Goal: Book appointment/travel/reservation

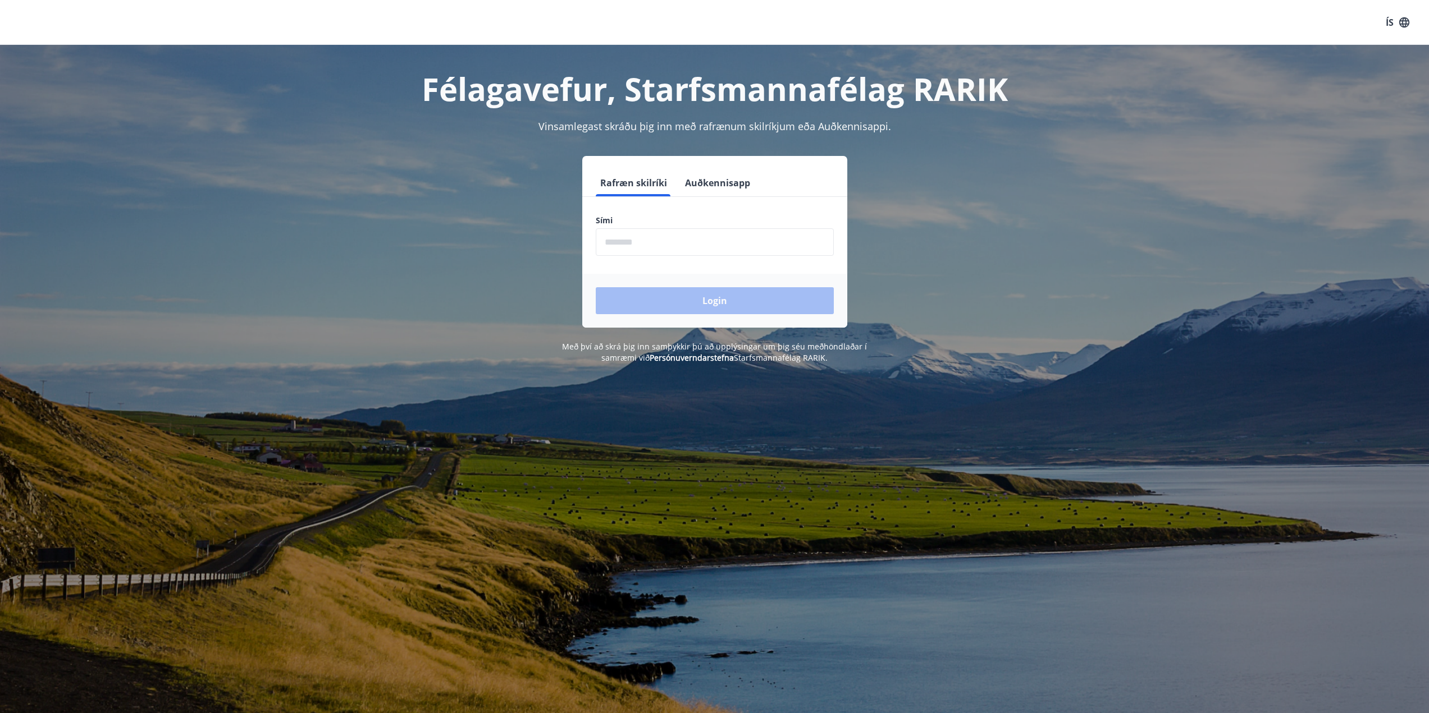
click at [697, 248] on input "phone" at bounding box center [715, 242] width 238 height 28
type input "********"
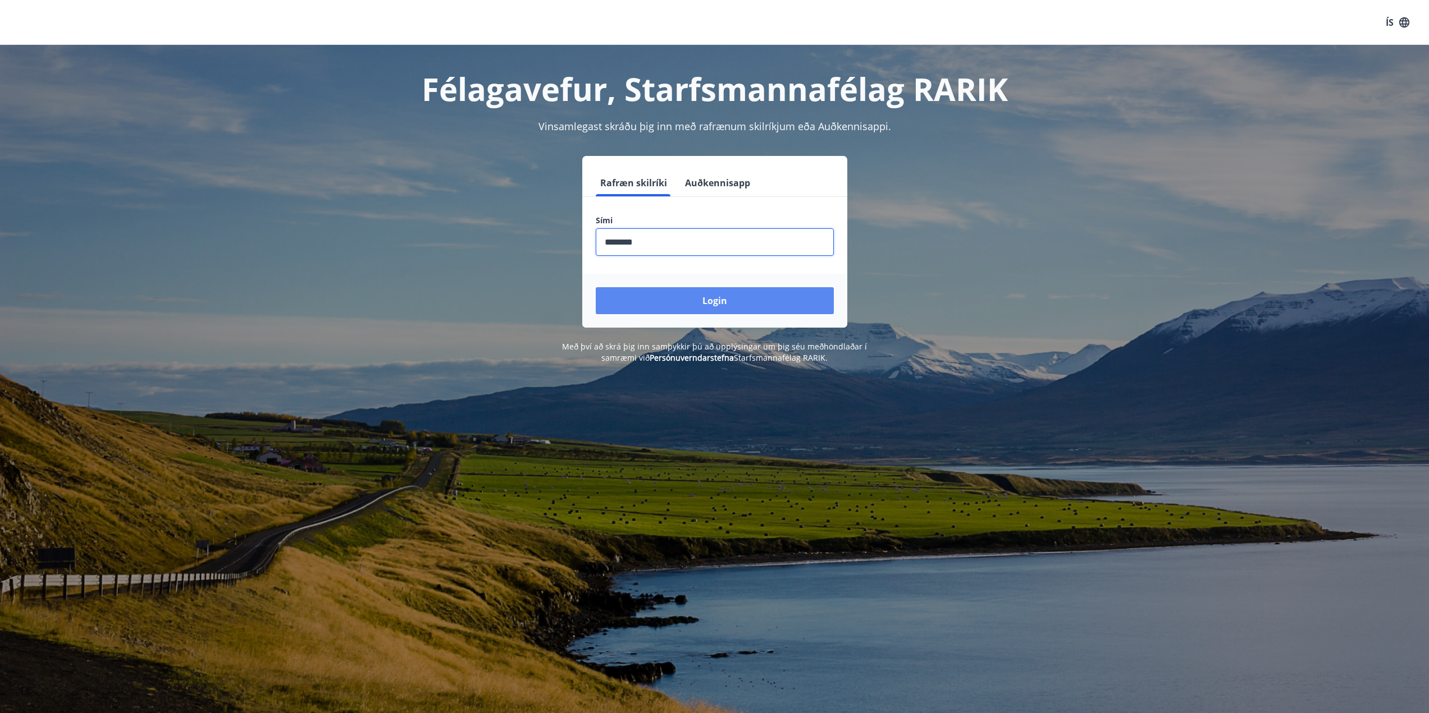
click at [693, 303] on button "Login" at bounding box center [715, 300] width 238 height 27
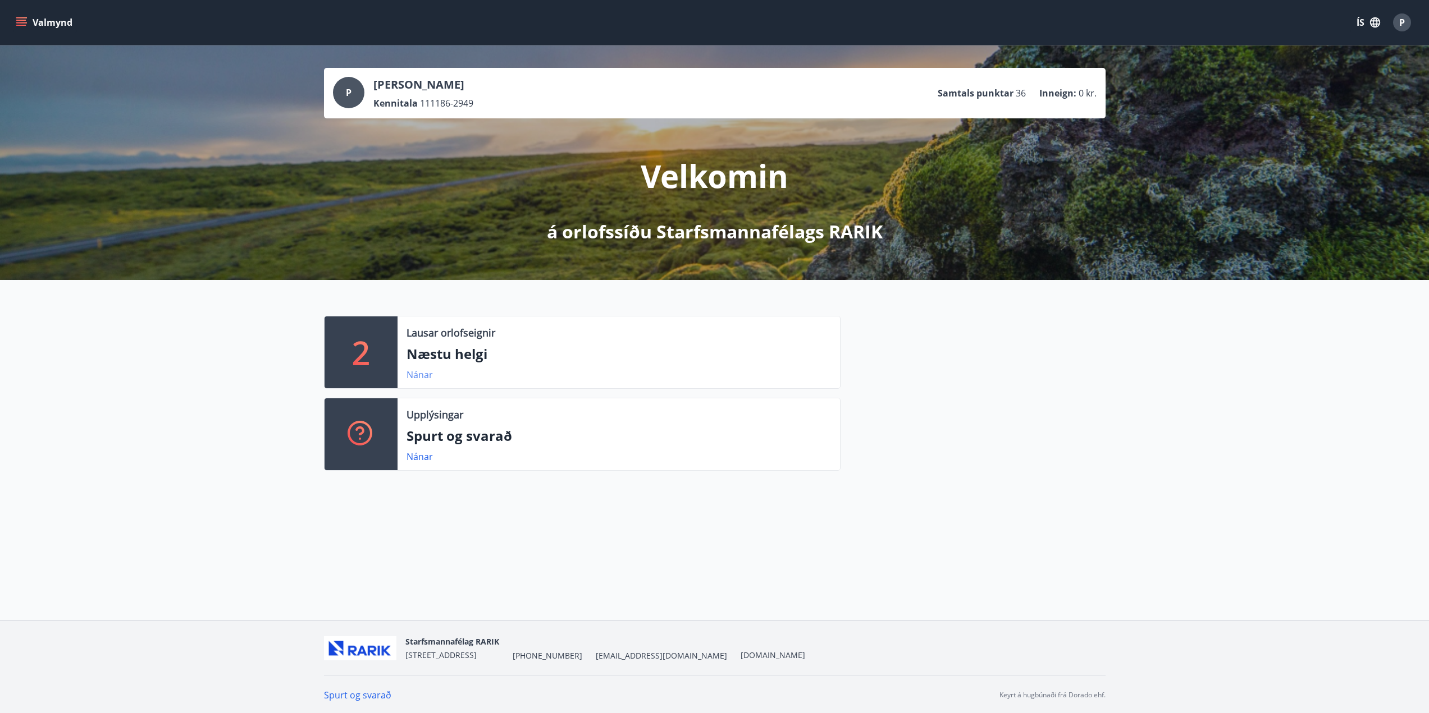
click at [419, 377] on link "Nánar" at bounding box center [419, 375] width 26 height 12
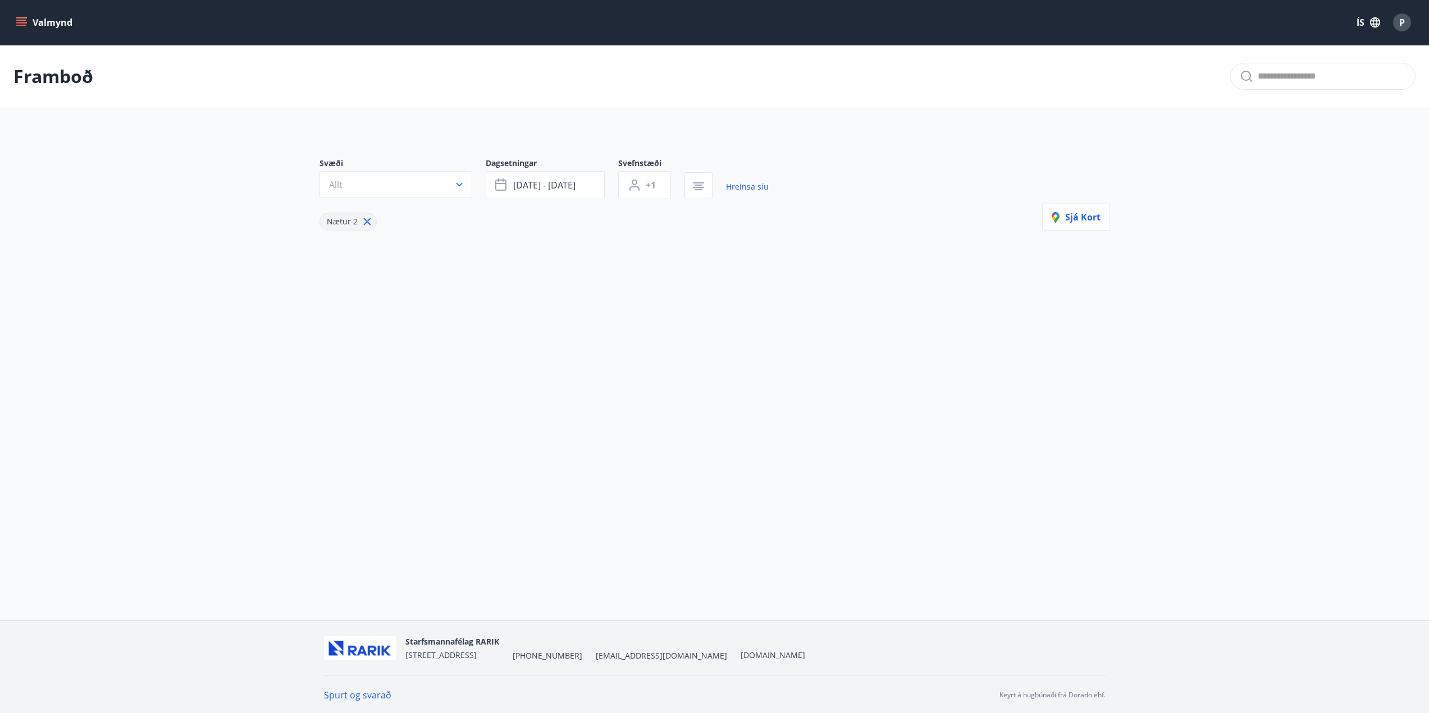
type input "*"
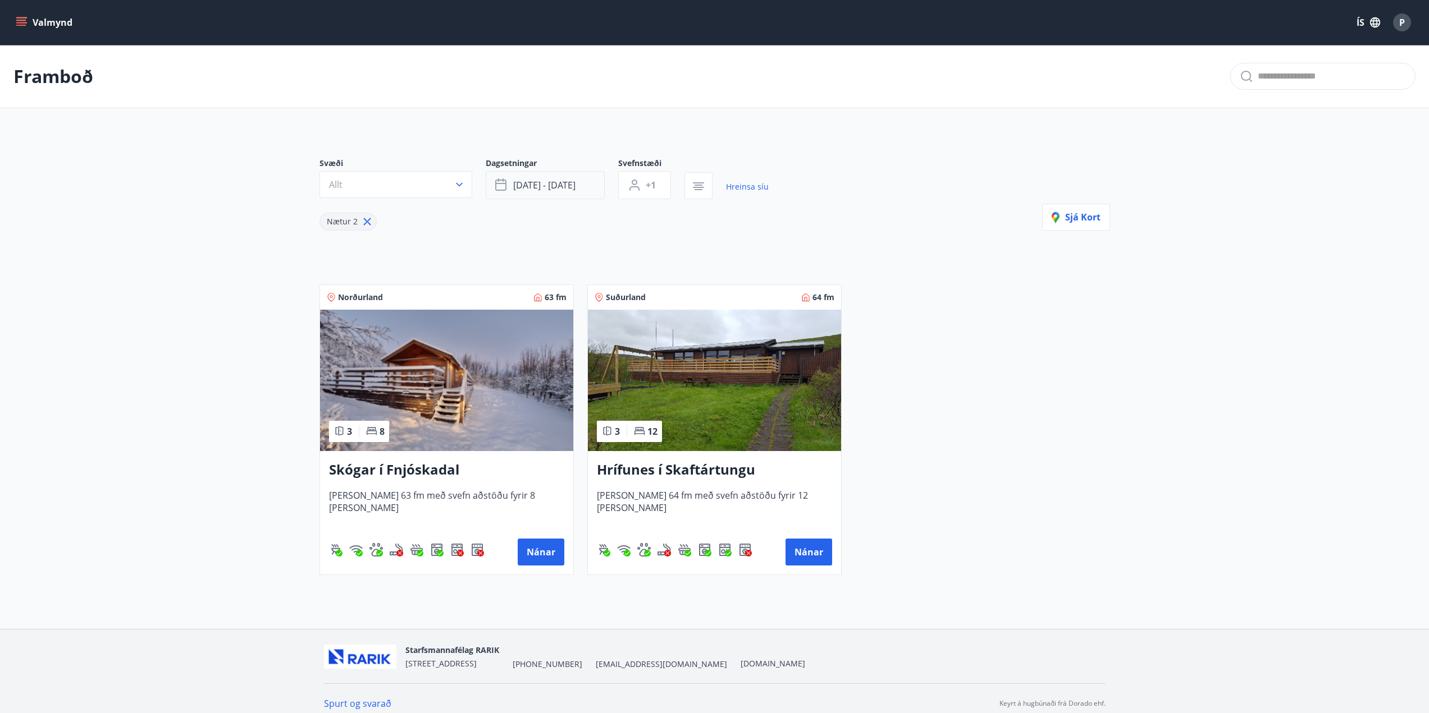
click at [582, 179] on button "[DATE] - [DATE]" at bounding box center [545, 185] width 119 height 28
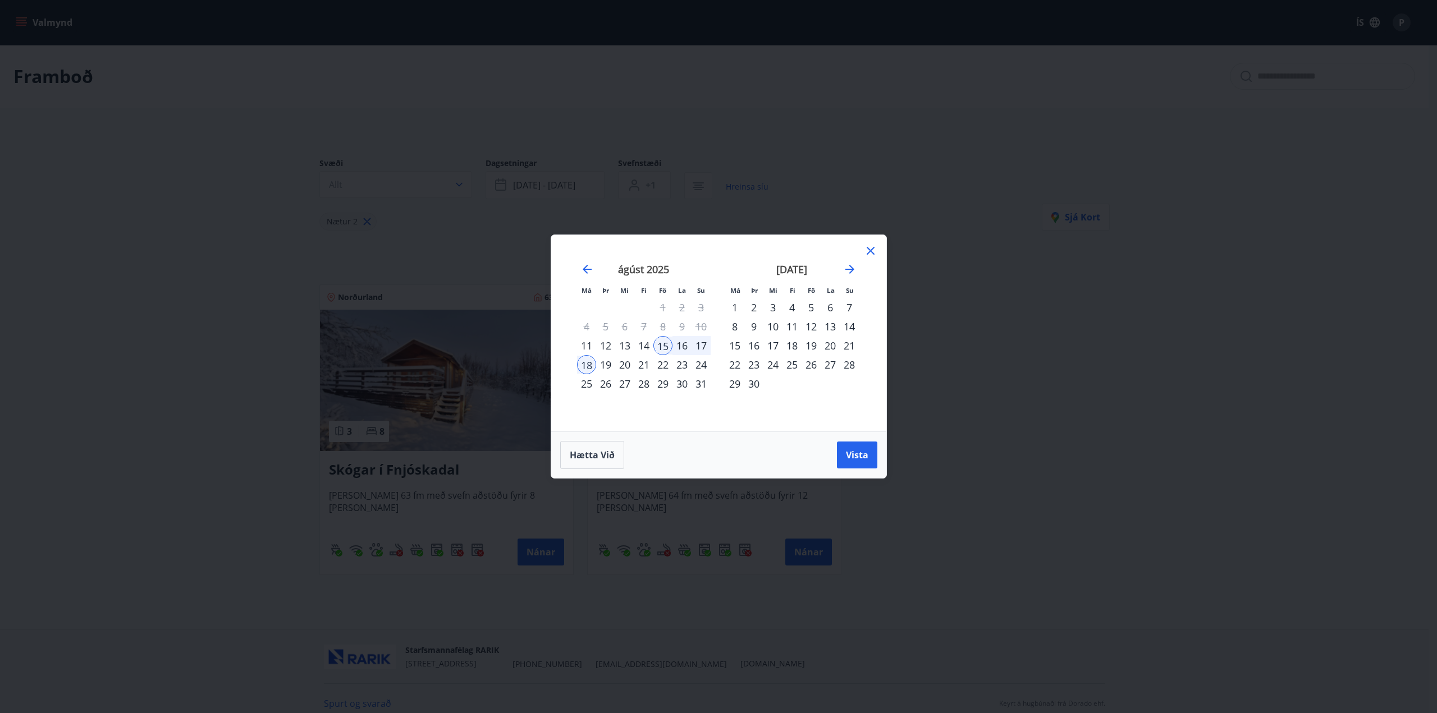
click at [666, 365] on div "22" at bounding box center [662, 364] width 19 height 19
click at [755, 388] on div "30" at bounding box center [753, 383] width 19 height 19
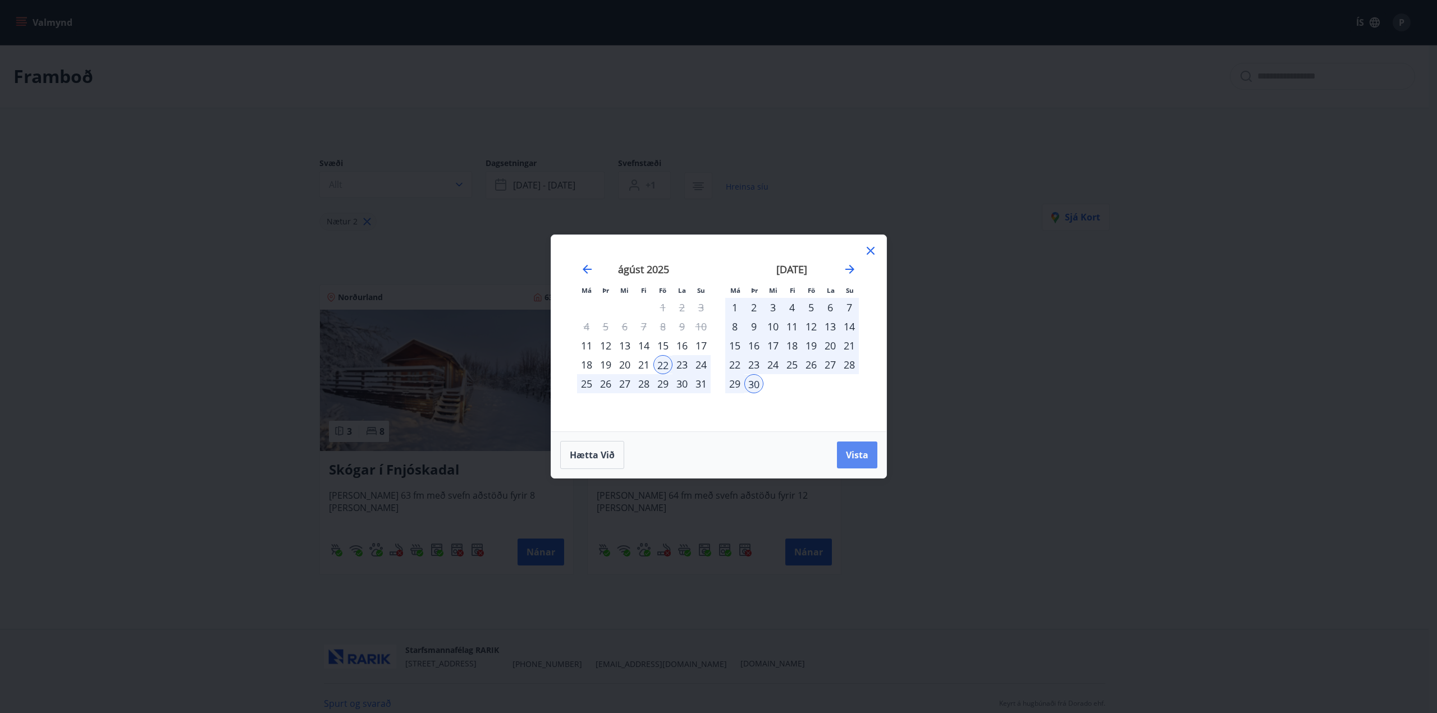
click at [858, 455] on span "Vista" at bounding box center [857, 455] width 22 height 12
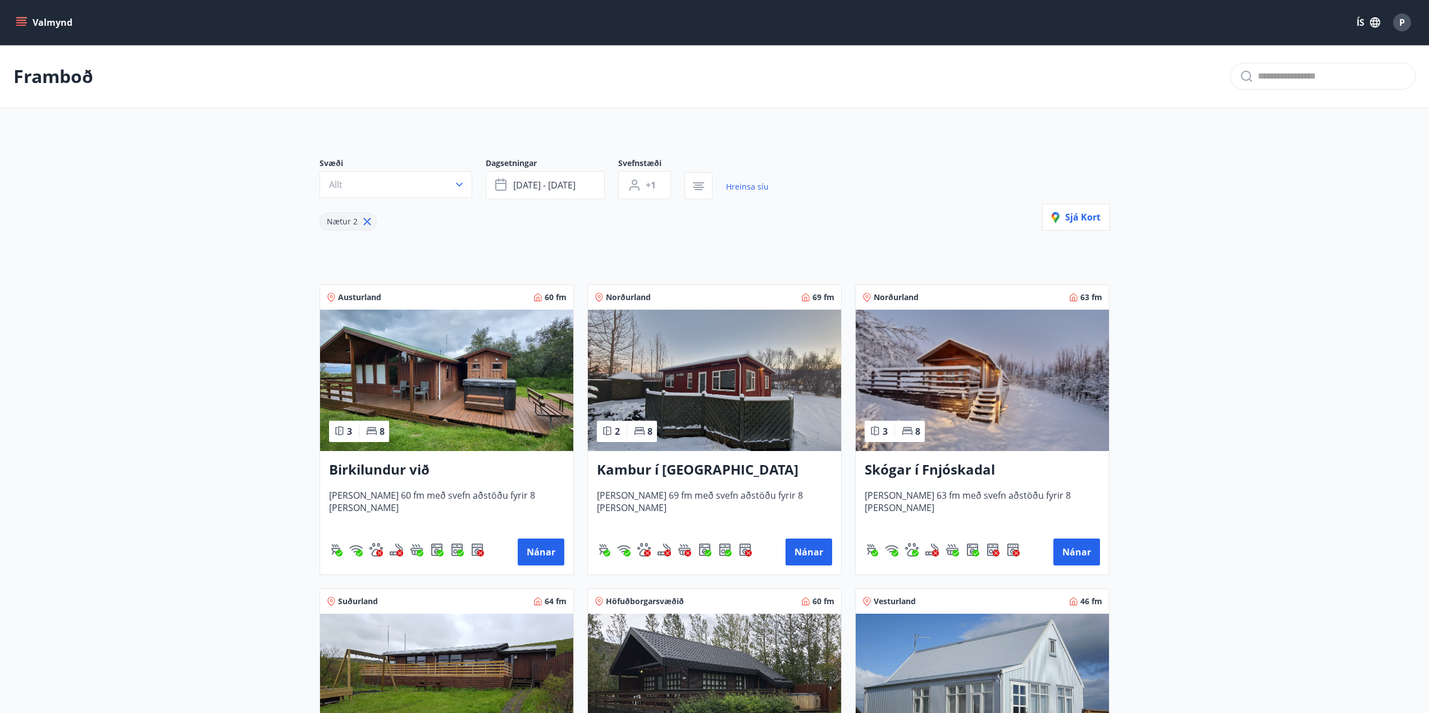
click at [486, 171] on button "[DATE] - [DATE]" at bounding box center [545, 185] width 119 height 28
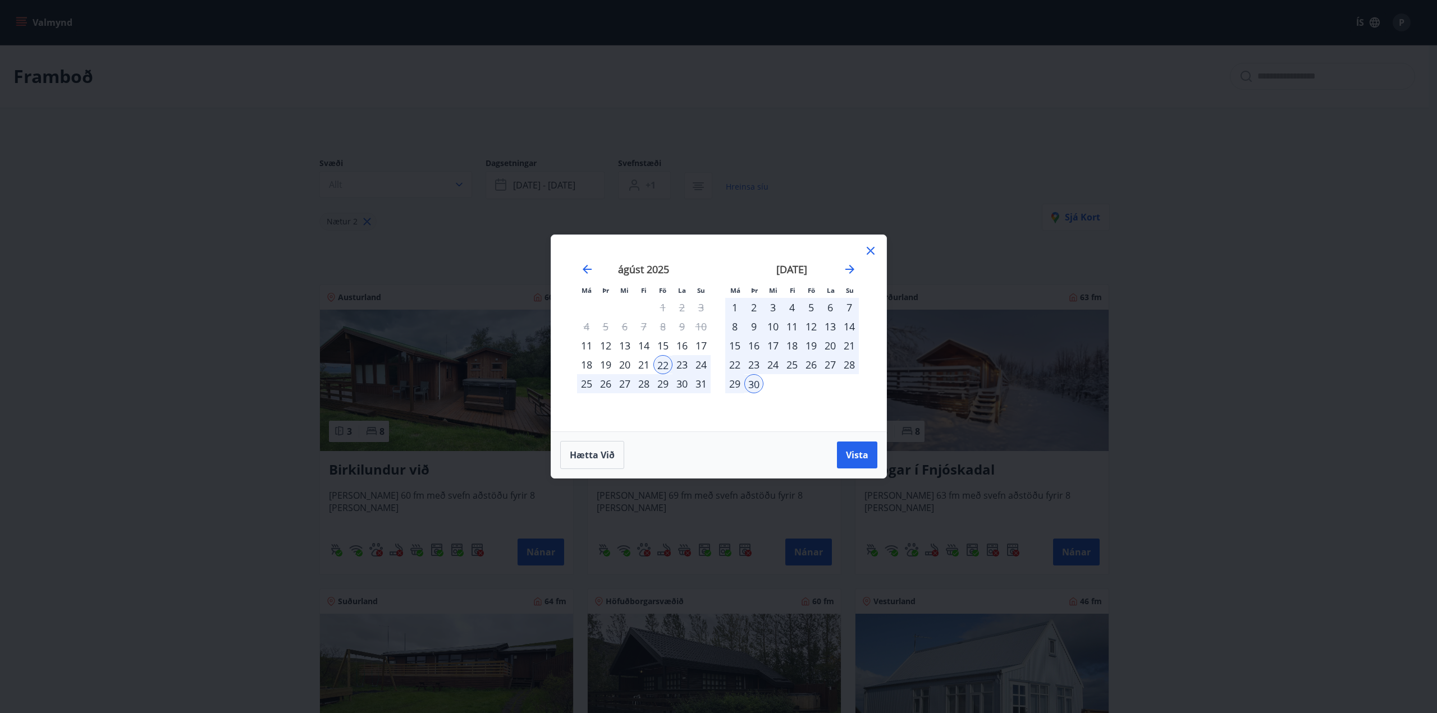
click at [872, 254] on icon at bounding box center [870, 250] width 13 height 13
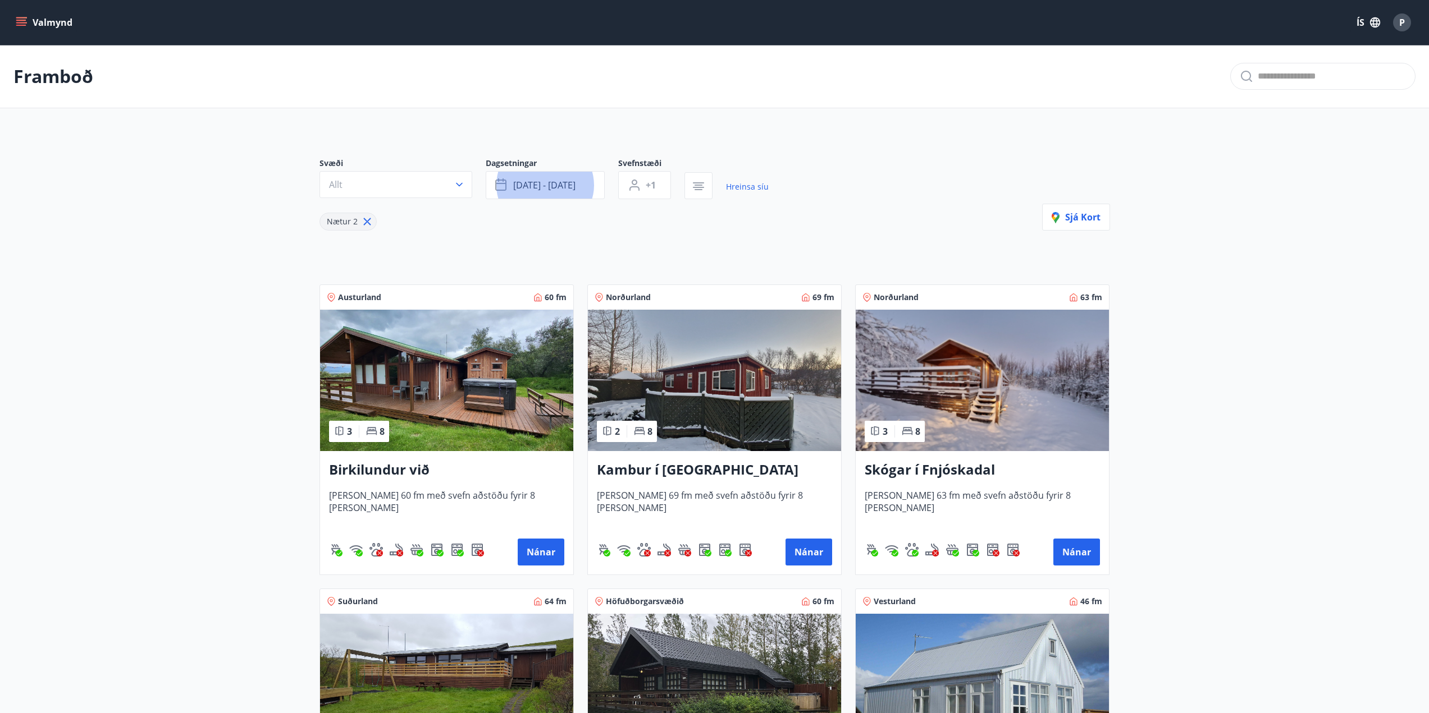
scroll to position [56, 0]
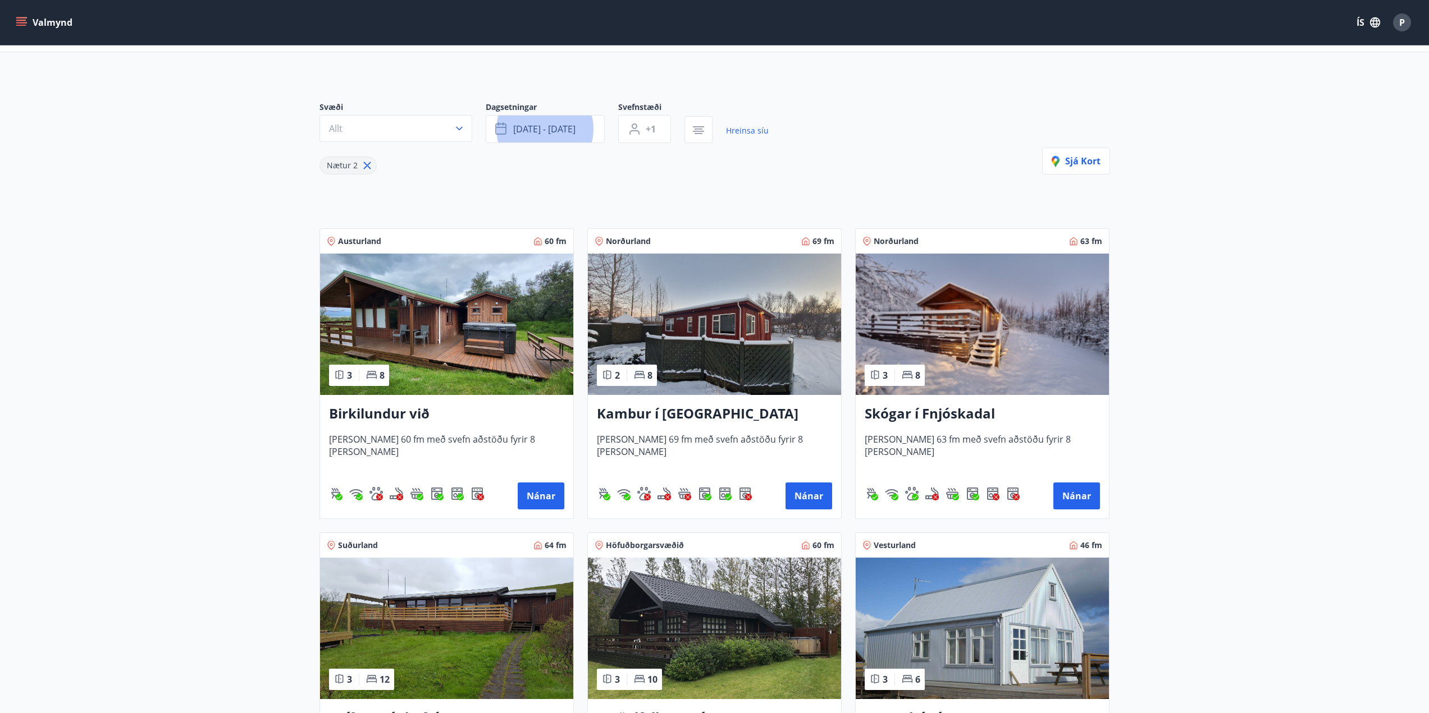
click at [234, 269] on main "Framboð Svæði Allt Dagsetningar [DATE] - [DATE] Svefnstæði +1 Hreinsa síu Nætur…" at bounding box center [714, 563] width 1429 height 1148
drag, startPoint x: 304, startPoint y: 89, endPoint x: 308, endPoint y: 157, distance: 68.0
click at [308, 157] on main "Framboð Svæði Allt Dagsetningar [DATE] - [DATE] Svefnstæði +1 Hreinsa síu Nætur…" at bounding box center [714, 563] width 1429 height 1148
click at [282, 159] on main "Framboð Svæði Allt Dagsetningar [DATE] - [DATE] Svefnstæði +1 Hreinsa síu Nætur…" at bounding box center [714, 563] width 1429 height 1148
drag, startPoint x: 301, startPoint y: 81, endPoint x: 309, endPoint y: 219, distance: 138.9
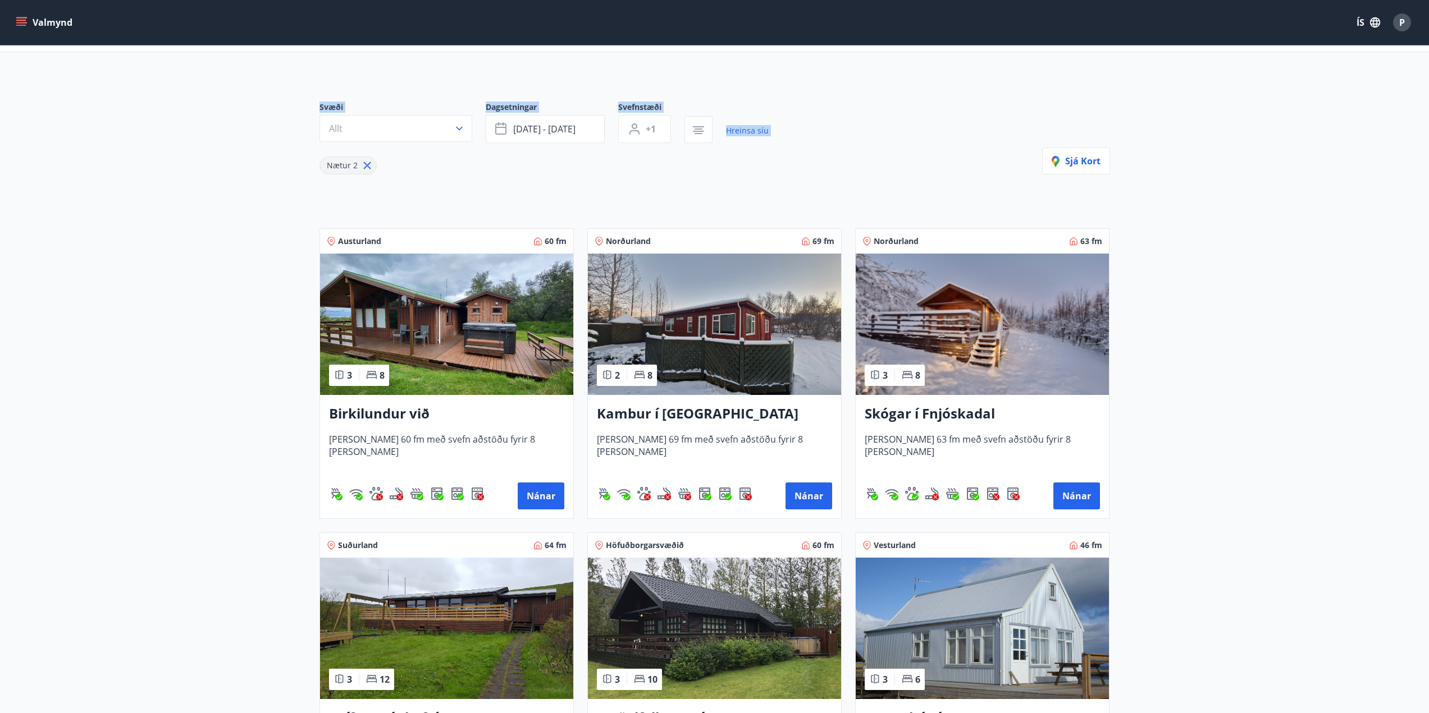
click at [309, 219] on main "Framboð Svæði Allt Dagsetningar [DATE] - [DATE] Svefnstæði +1 Hreinsa síu Nætur…" at bounding box center [714, 563] width 1429 height 1148
click at [275, 221] on main "Framboð Svæði Allt Dagsetningar [DATE] - [DATE] Svefnstæði +1 Hreinsa síu Nætur…" at bounding box center [714, 563] width 1429 height 1148
click at [1116, 200] on div "Svæði Allt Dagsetningar [DATE] - [DATE] Svefnstæði +1 Hreinsa síu Nætur 2 Sjá k…" at bounding box center [714, 606] width 808 height 1062
click at [1183, 358] on main "Framboð Svæði Allt Dagsetningar [DATE] - [DATE] Svefnstæði +1 Hreinsa síu Nætur…" at bounding box center [714, 563] width 1429 height 1148
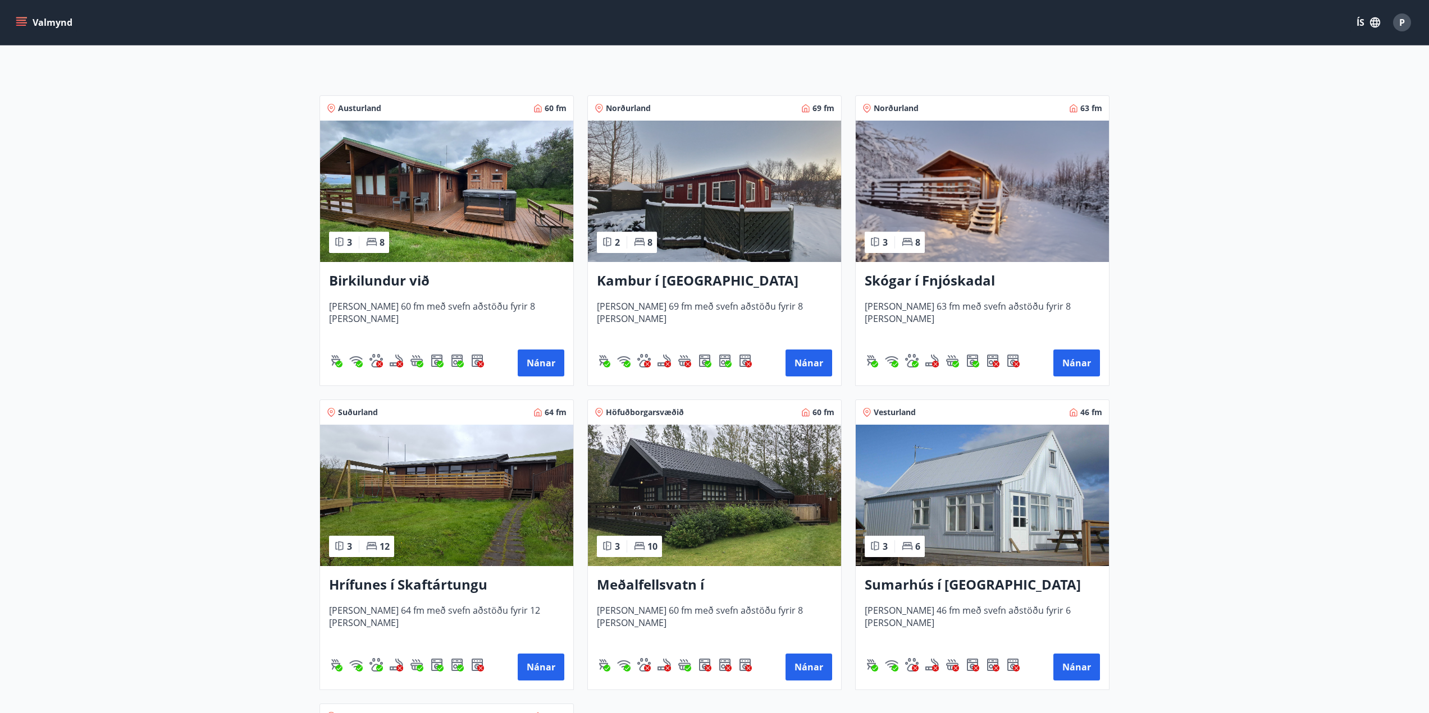
scroll to position [188, 0]
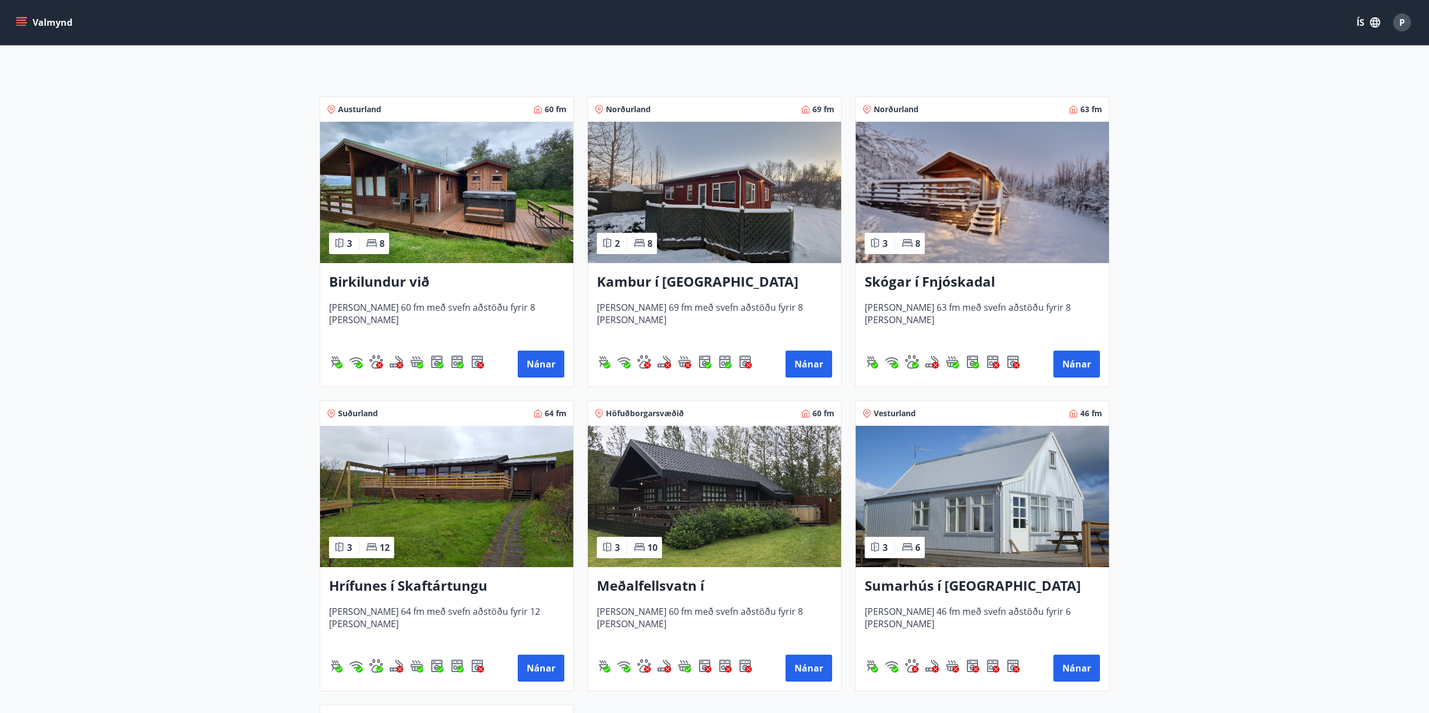
click at [1344, 210] on main "Framboð Svæði Allt Dagsetningar [DATE] - [DATE] Svefnstæði +1 Hreinsa síu Nætur…" at bounding box center [714, 431] width 1429 height 1148
click at [230, 639] on main "Framboð Svæði Allt Dagsetningar [DATE] - [DATE] Svefnstæði +1 Hreinsa síu Nætur…" at bounding box center [714, 431] width 1429 height 1148
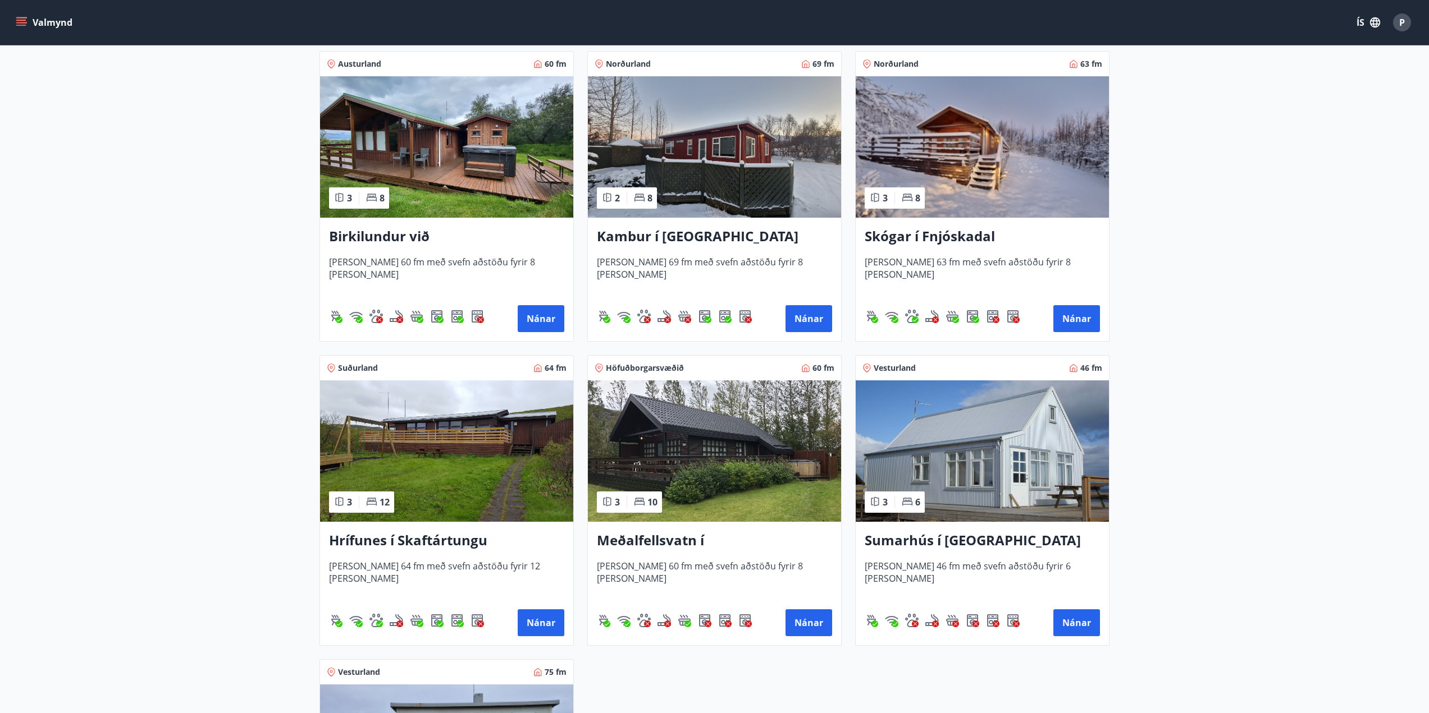
scroll to position [231, 0]
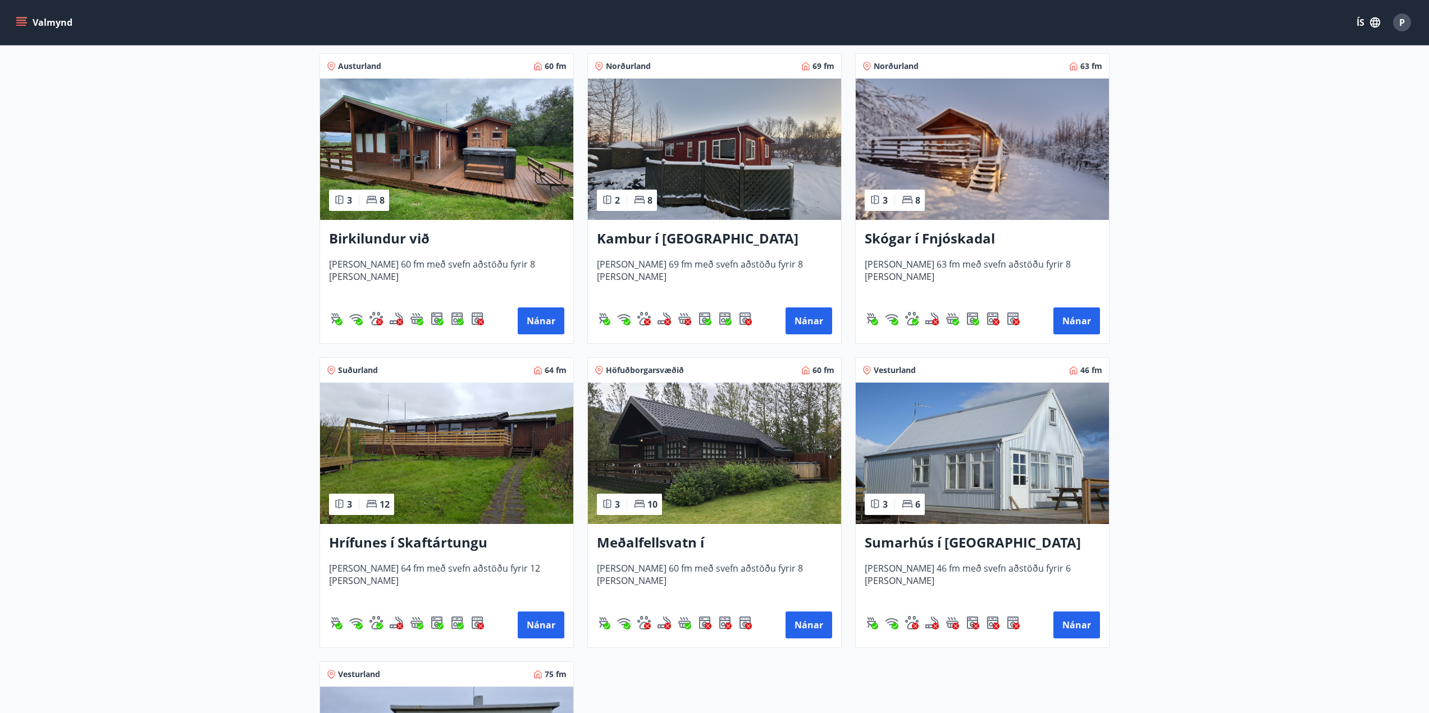
click at [1352, 332] on main "Framboð Svæði Allt Dagsetningar [DATE] - [DATE] Svefnstæði +1 Hreinsa síu Nætur…" at bounding box center [714, 388] width 1429 height 1148
click at [804, 630] on button "Nánar" at bounding box center [808, 625] width 47 height 27
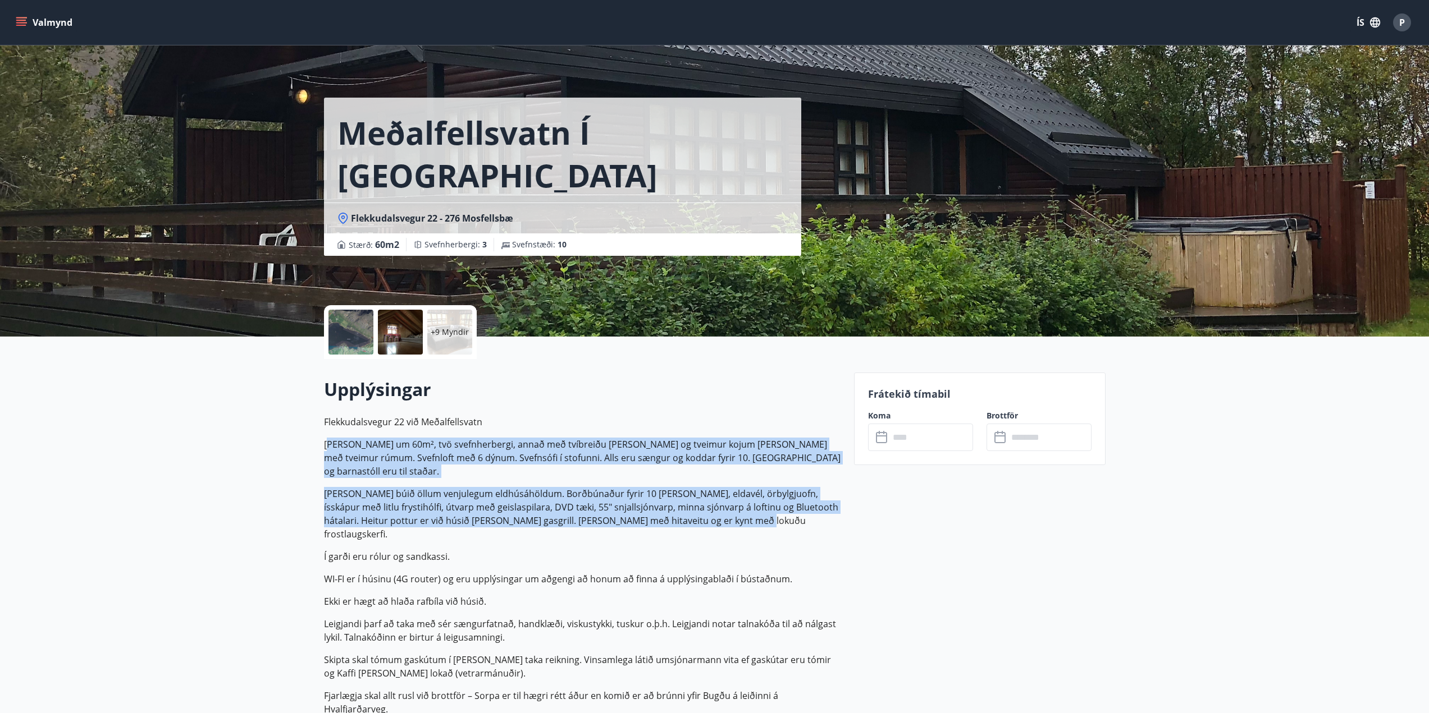
drag, startPoint x: 735, startPoint y: 510, endPoint x: 332, endPoint y: 431, distance: 410.2
click at [332, 431] on p "Flekkudalsvegur 22 við Meðalfellsvatn [PERSON_NAME] um 60m², tvö svefnherbergi,…" at bounding box center [582, 606] width 516 height 382
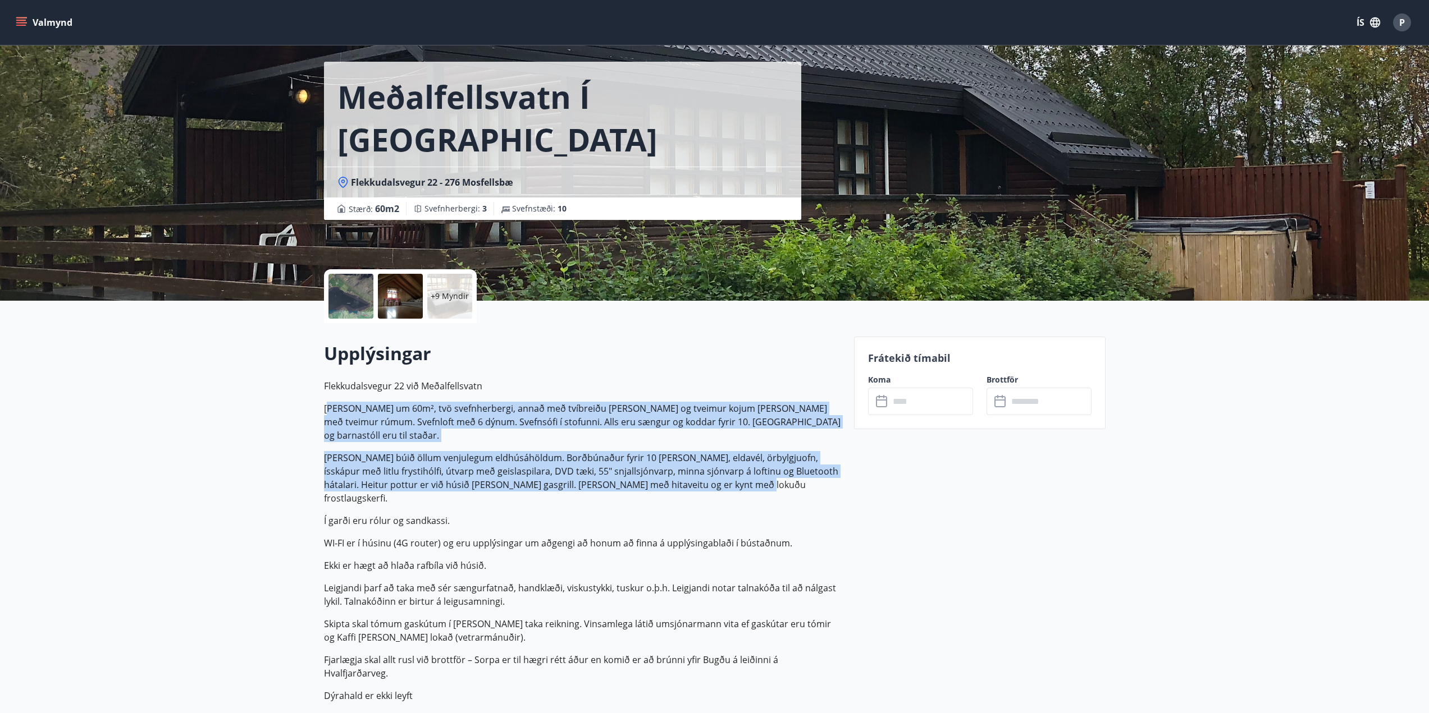
scroll to position [56, 0]
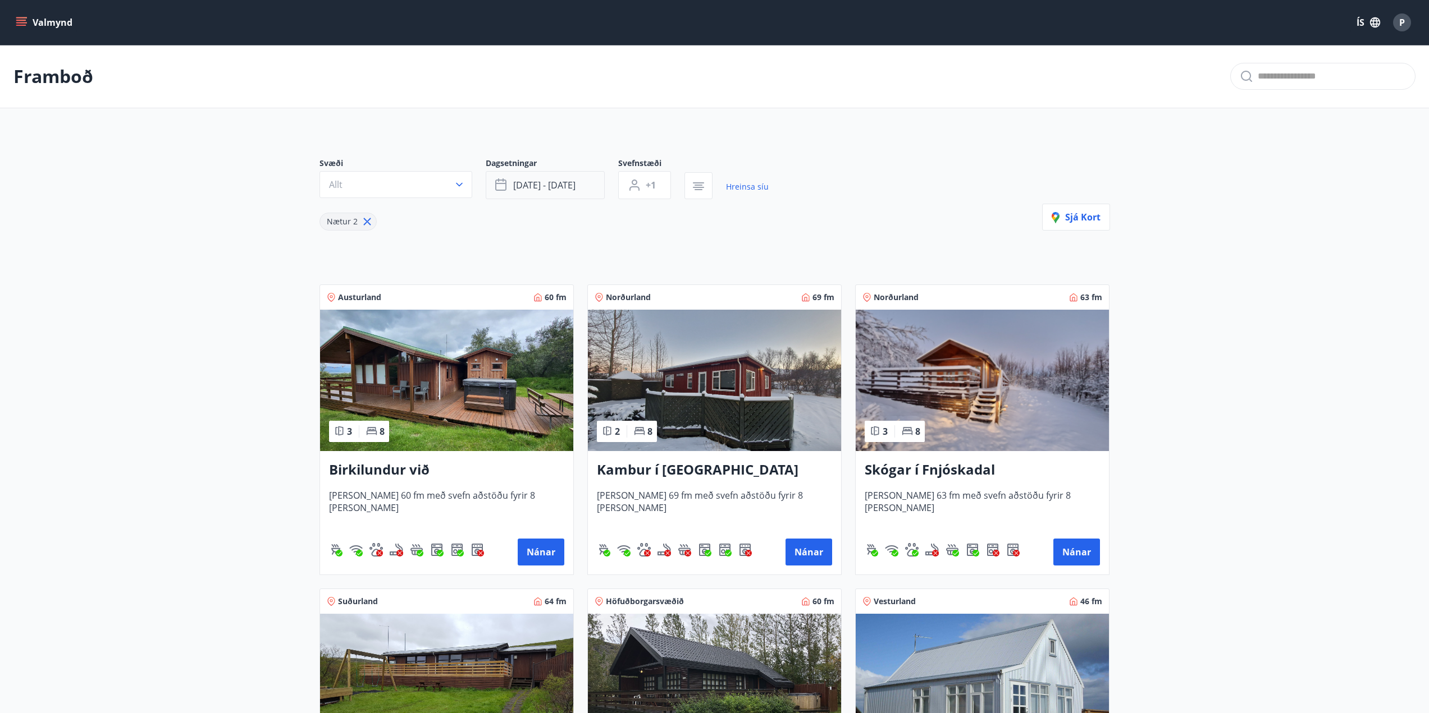
click at [594, 184] on button "[DATE] - [DATE]" at bounding box center [545, 185] width 119 height 28
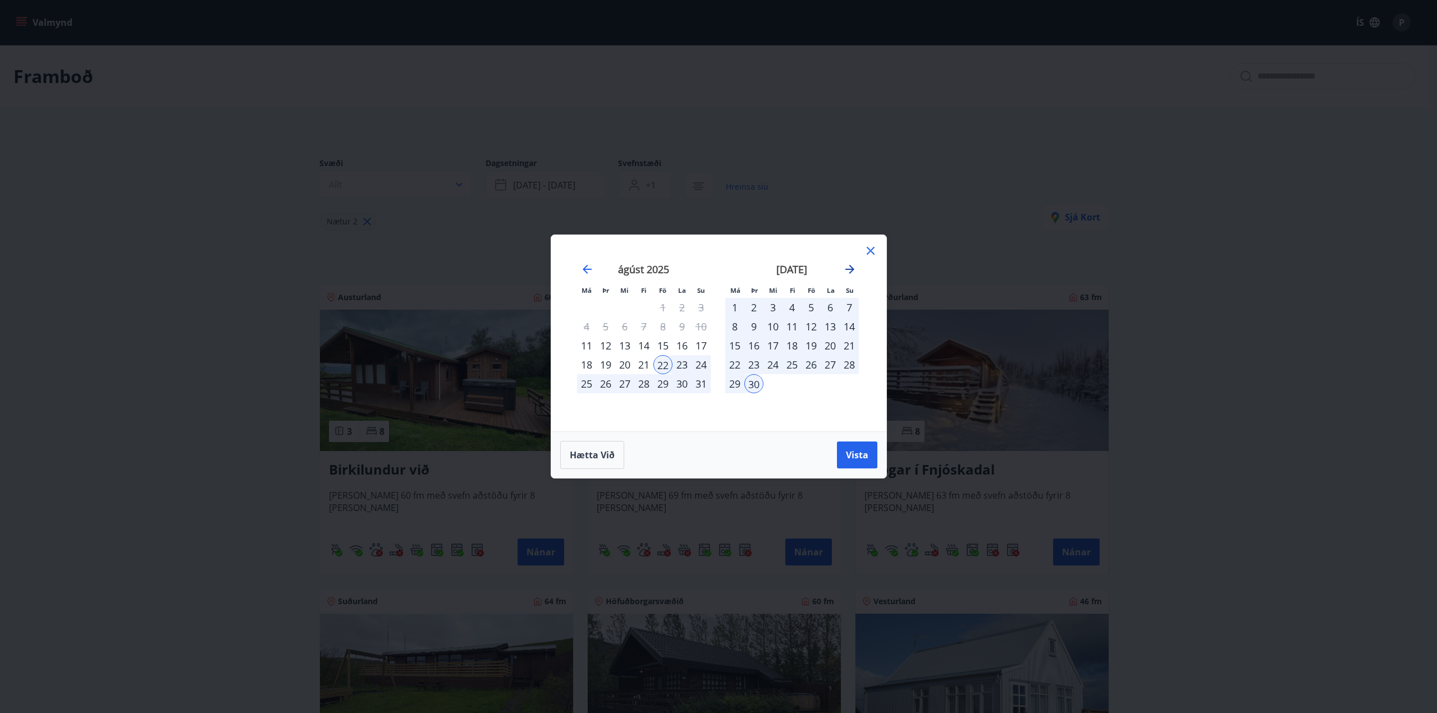
click at [845, 268] on icon "Move forward to switch to the next month." at bounding box center [849, 269] width 13 height 13
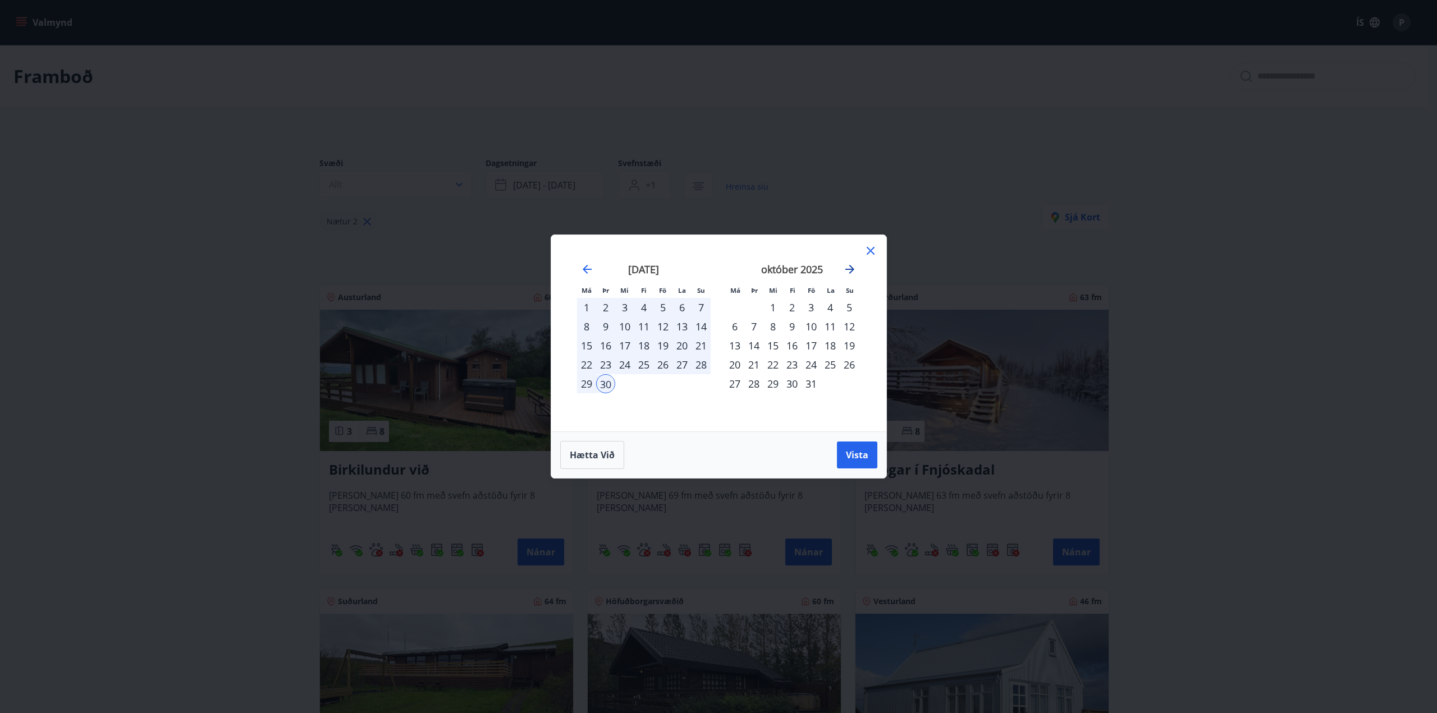
click at [846, 268] on icon "Move forward to switch to the next month." at bounding box center [849, 269] width 13 height 13
click at [826, 303] on div "1" at bounding box center [830, 307] width 19 height 19
click at [846, 382] on div "30" at bounding box center [849, 383] width 19 height 19
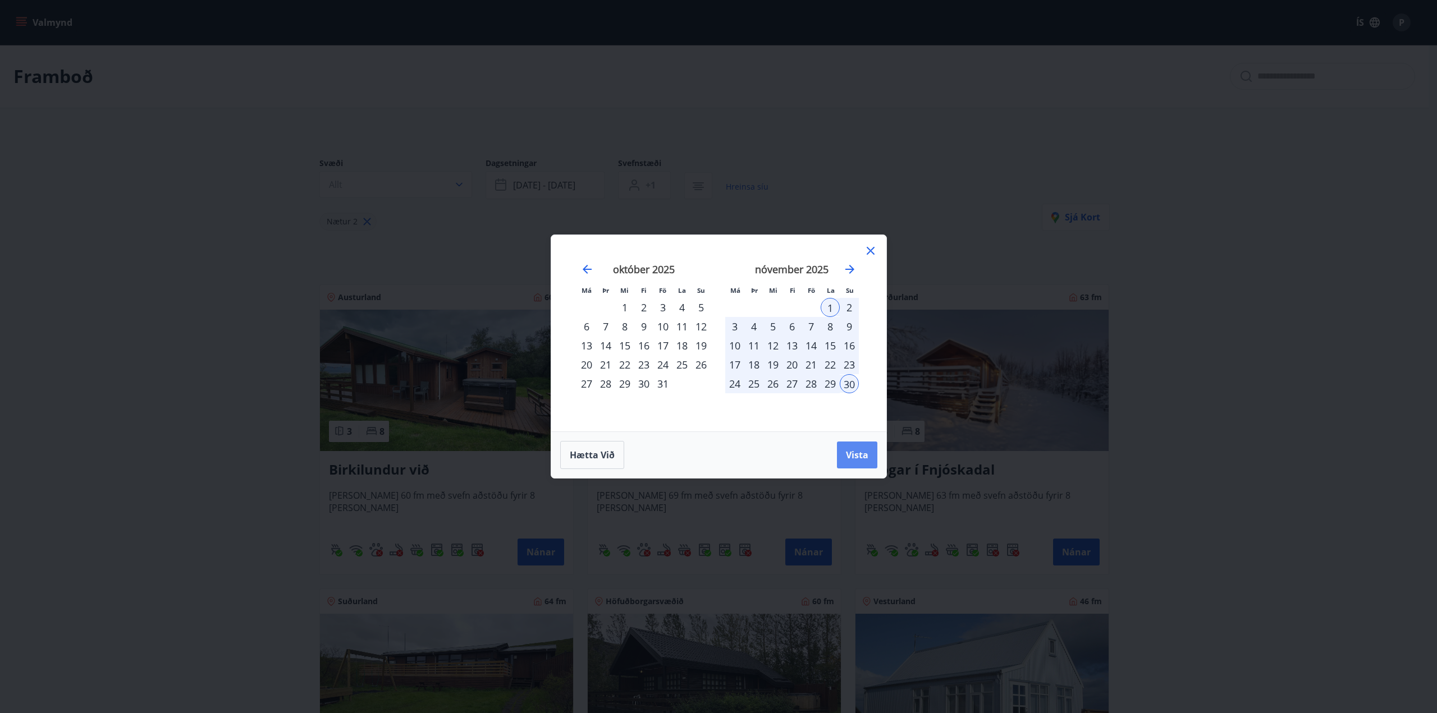
click at [847, 451] on span "Vista" at bounding box center [857, 455] width 22 height 12
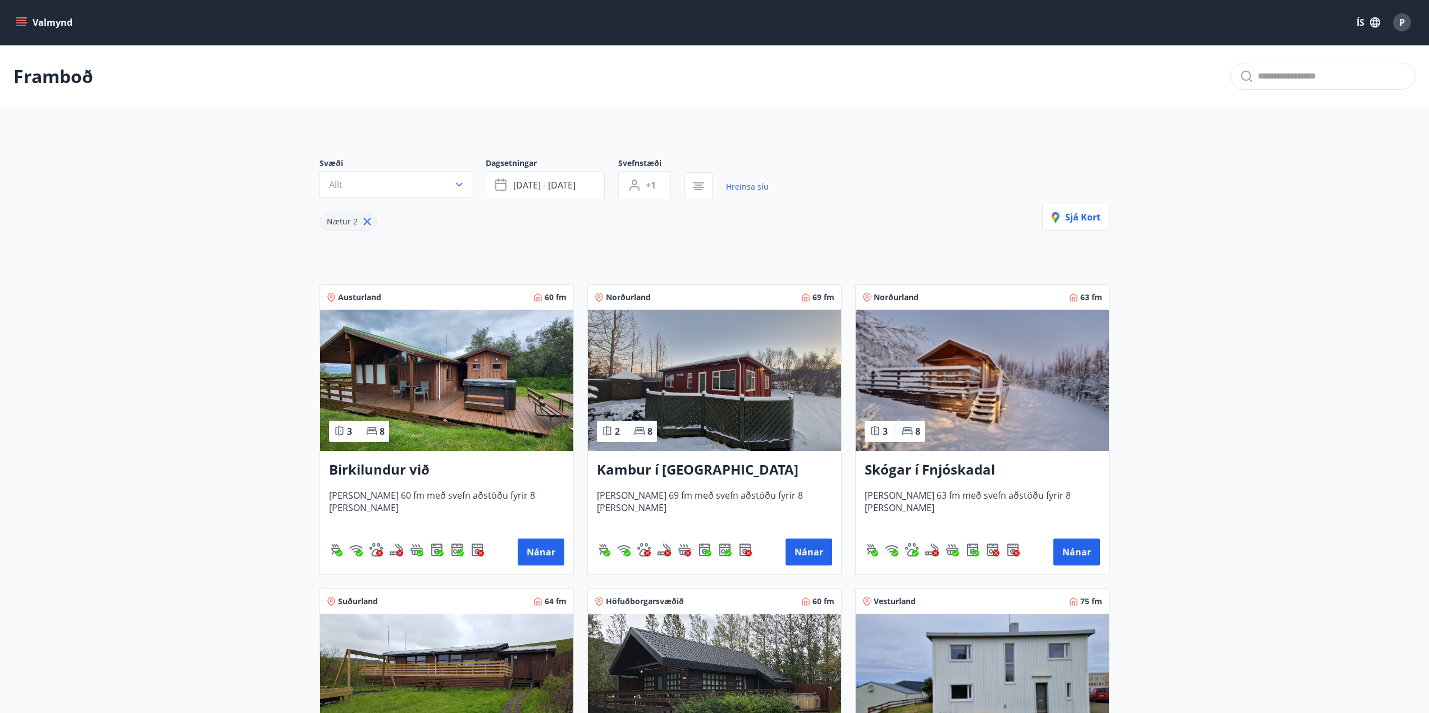
click at [364, 223] on icon at bounding box center [367, 222] width 12 height 12
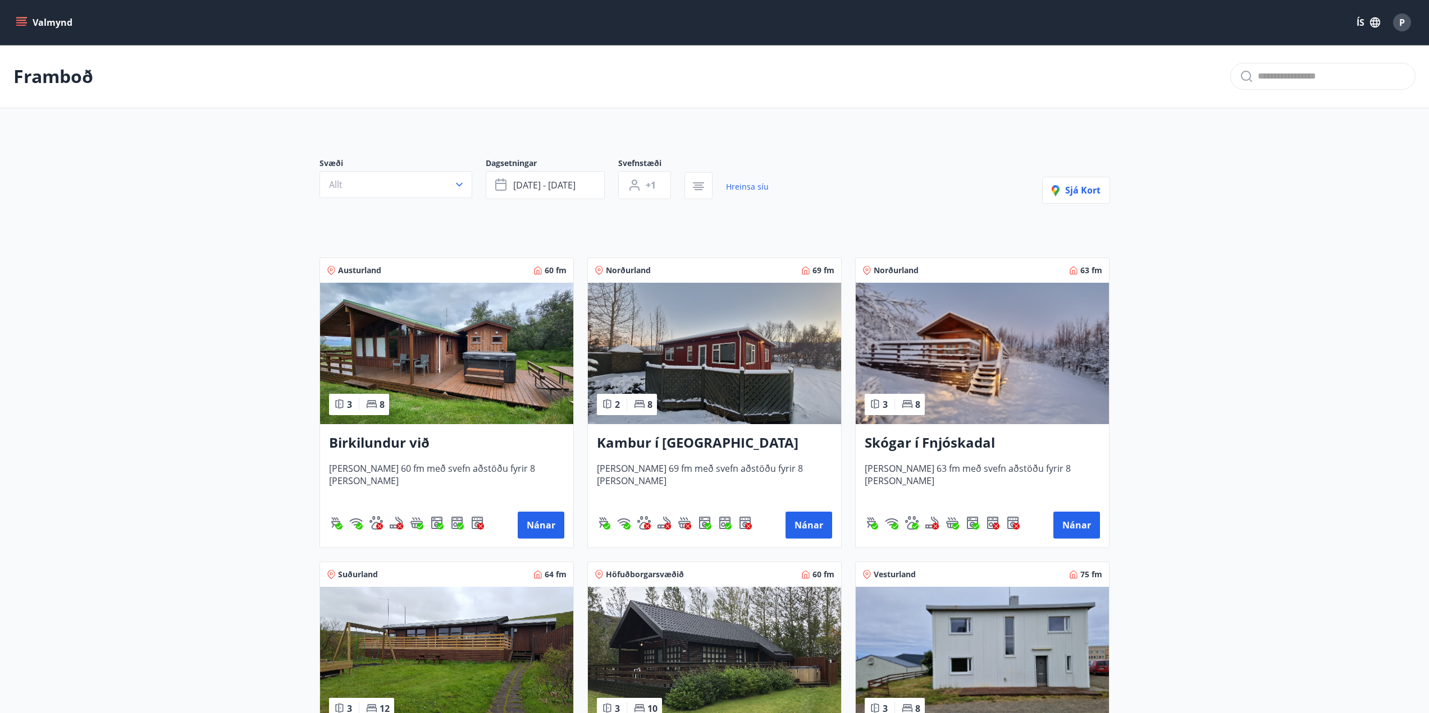
type input "*"
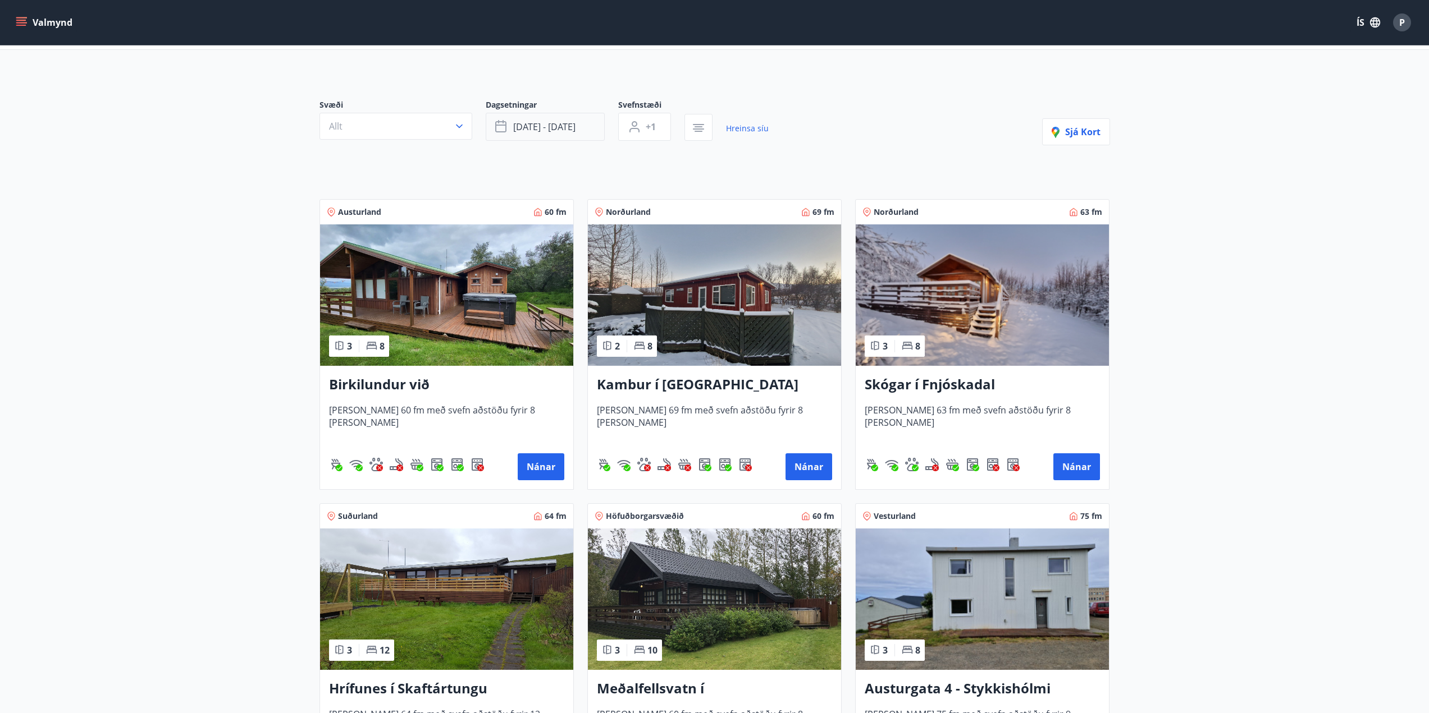
scroll to position [112, 0]
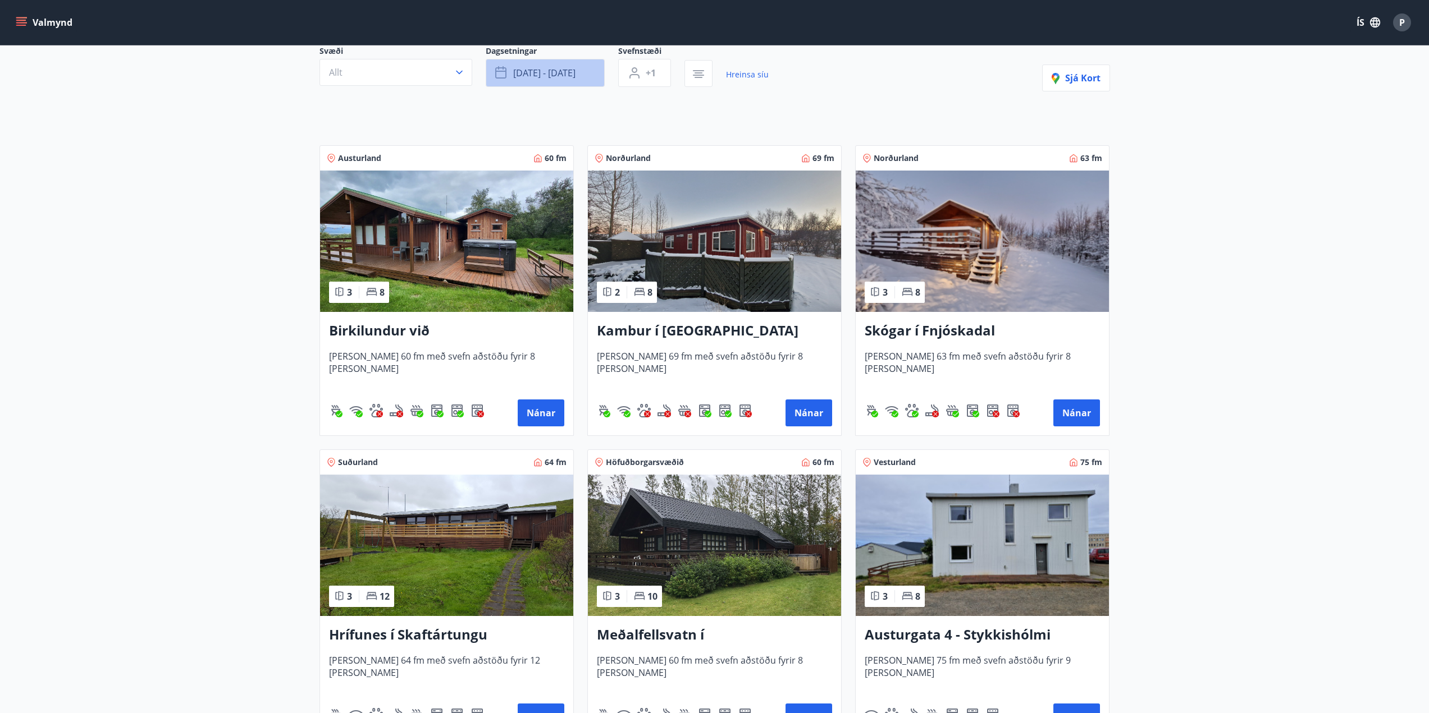
click at [579, 67] on button "[DATE] - [DATE]" at bounding box center [545, 73] width 119 height 28
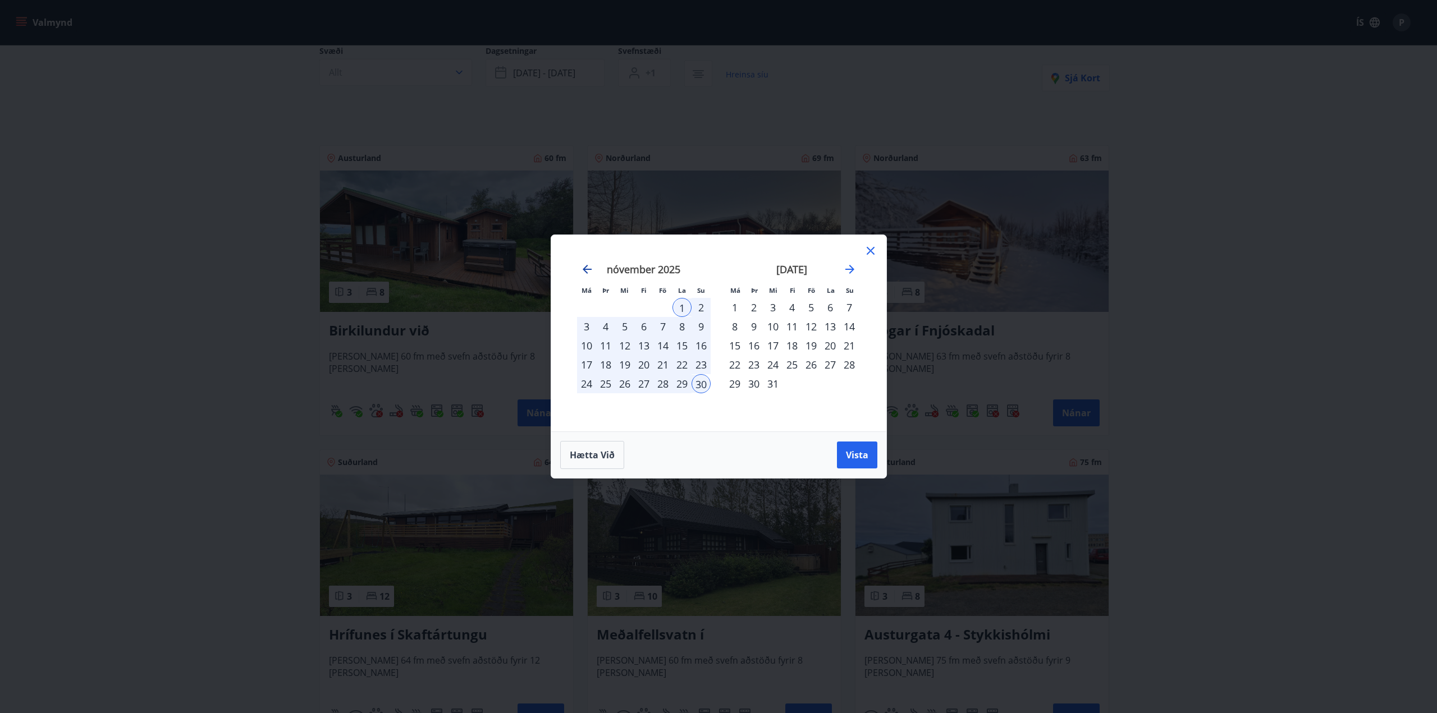
click at [587, 268] on icon "Move backward to switch to the previous month." at bounding box center [586, 269] width 13 height 13
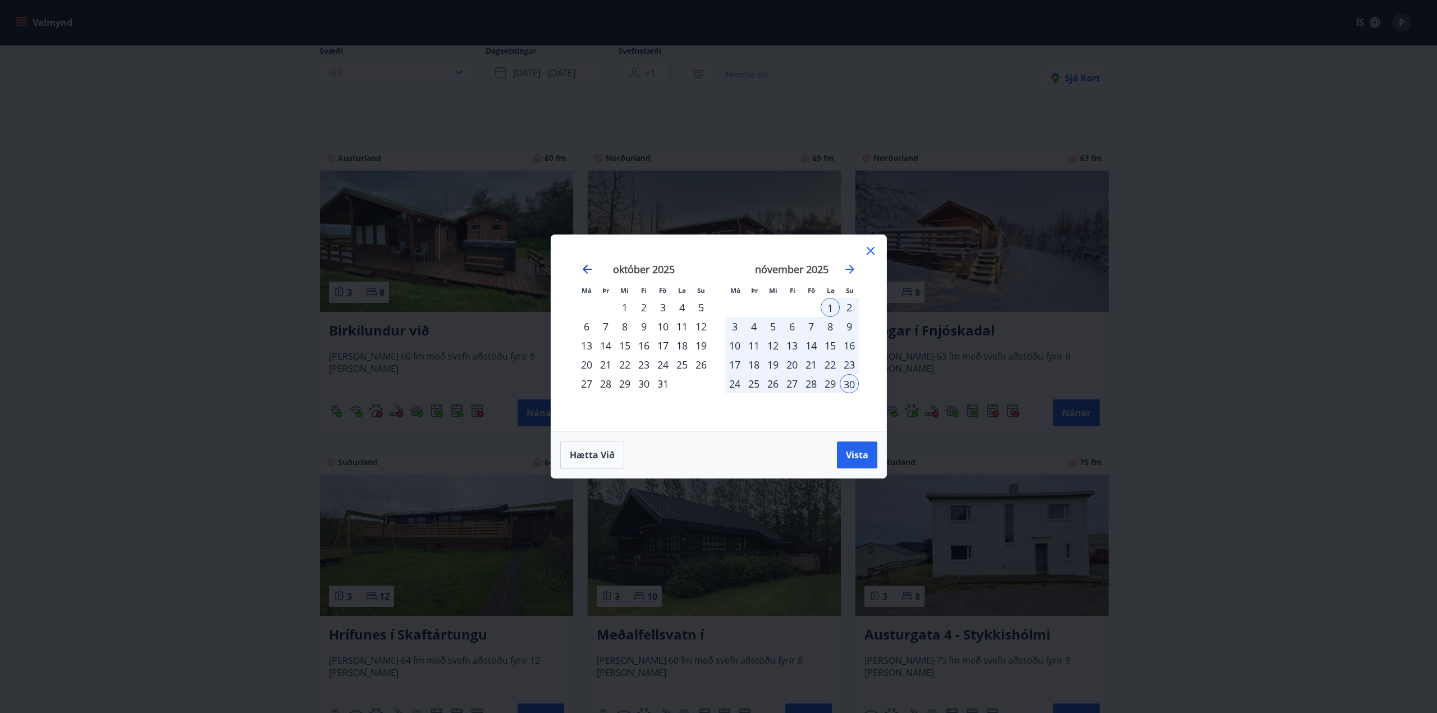
click at [587, 269] on icon "Move backward to switch to the previous month." at bounding box center [587, 269] width 9 height 9
drag, startPoint x: 588, startPoint y: 268, endPoint x: 587, endPoint y: 280, distance: 11.8
click at [588, 268] on icon "Move backward to switch to the previous month." at bounding box center [586, 269] width 13 height 13
click at [701, 387] on div "31" at bounding box center [701, 383] width 19 height 19
click at [854, 271] on icon "Move forward to switch to the next month." at bounding box center [849, 269] width 13 height 13
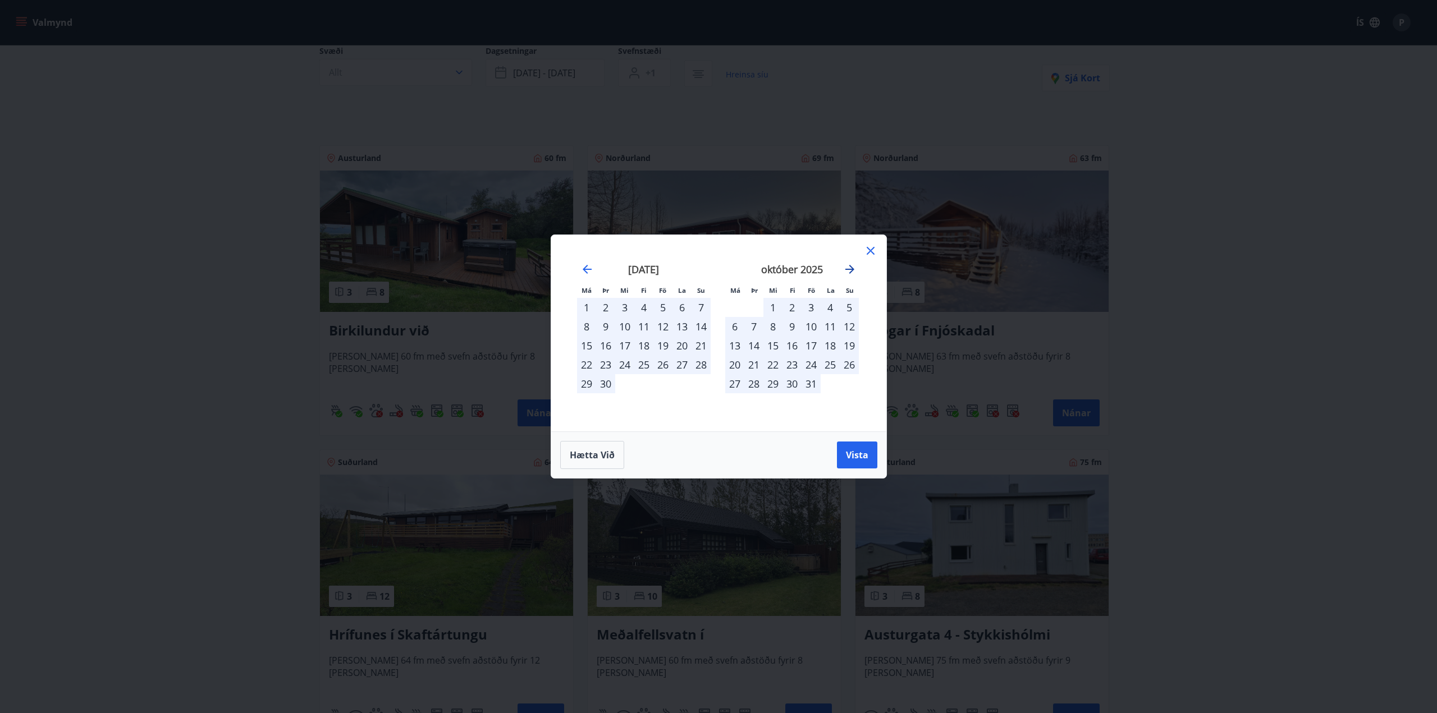
click at [854, 271] on icon "Move forward to switch to the next month." at bounding box center [849, 269] width 13 height 13
click at [862, 467] on button "Vista" at bounding box center [857, 455] width 40 height 27
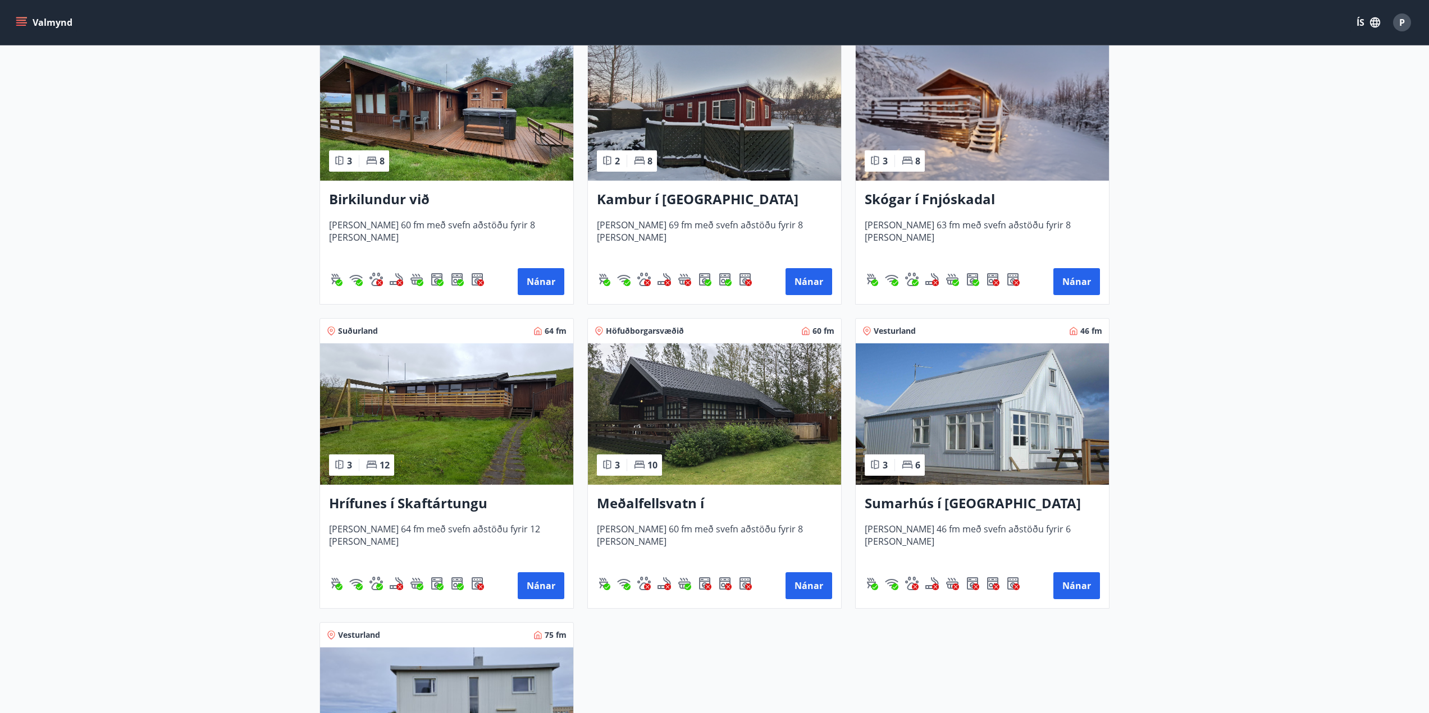
scroll to position [225, 0]
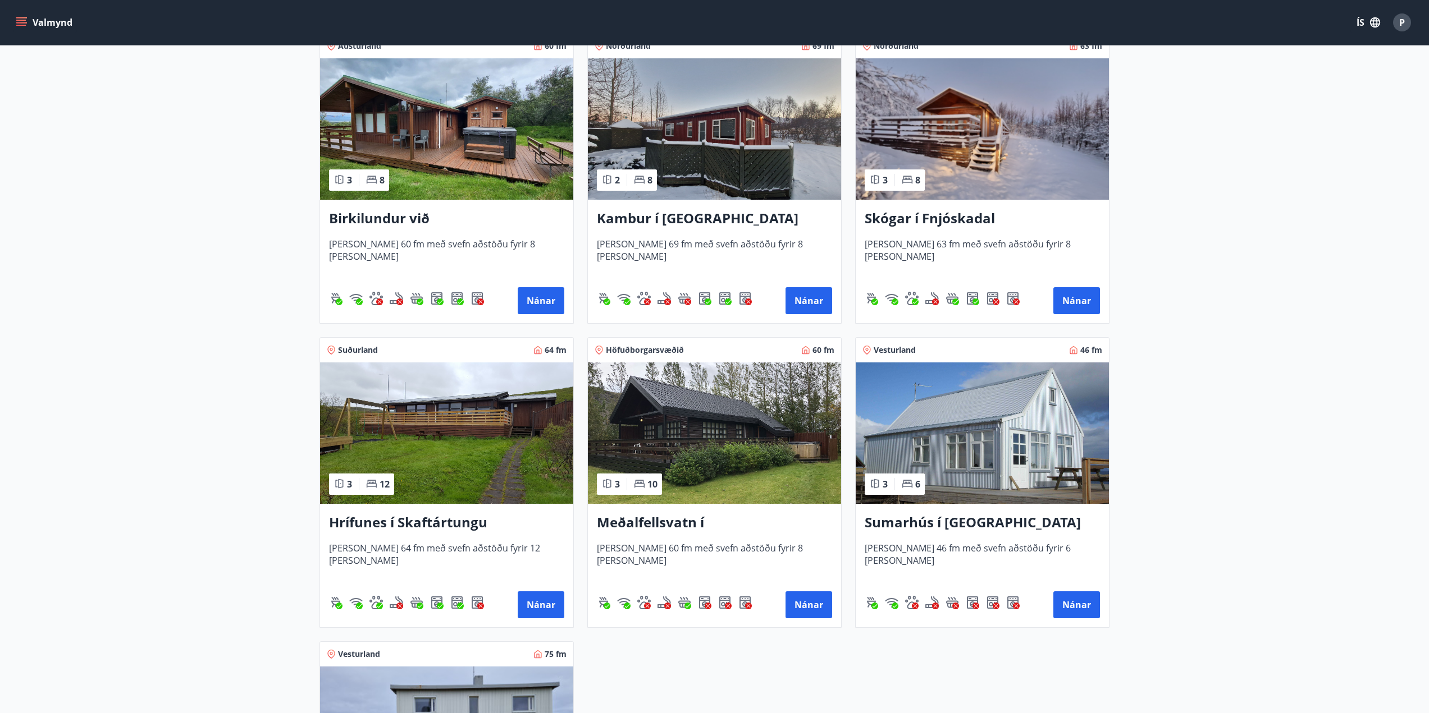
click at [732, 445] on img at bounding box center [714, 433] width 253 height 141
